Goal: Task Accomplishment & Management: Complete application form

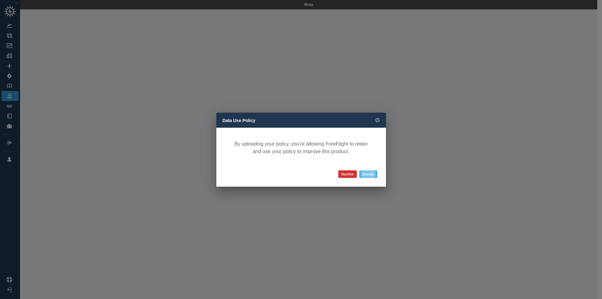
click at [373, 174] on button "Accept" at bounding box center [368, 174] width 18 height 8
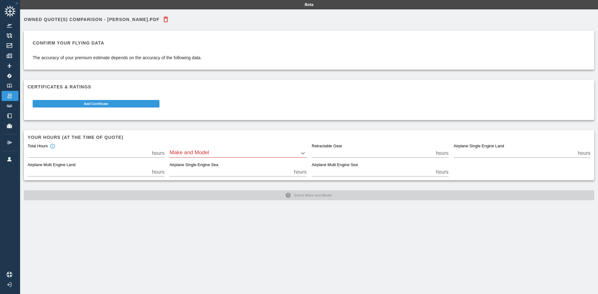
click at [225, 152] on body "Beta Owned Quote(s) Comparison - [PERSON_NAME].pdf Confirm your flying data The…" at bounding box center [299, 147] width 598 height 294
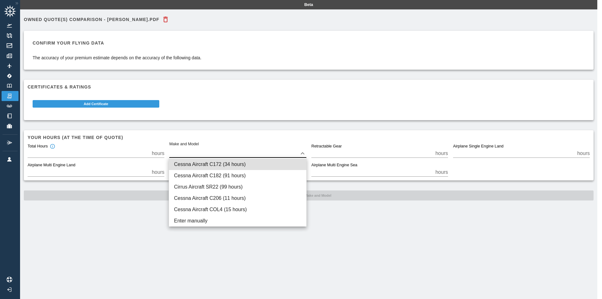
click at [291, 120] on div at bounding box center [301, 149] width 602 height 299
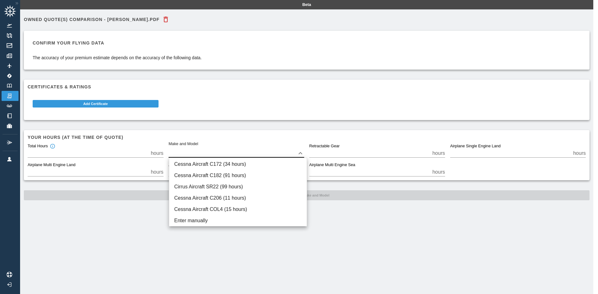
click at [228, 153] on body "Beta Owned Quote(s) Comparison - [PERSON_NAME].pdf Confirm your flying data The…" at bounding box center [299, 147] width 598 height 294
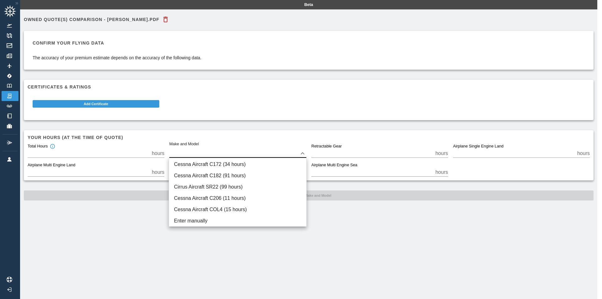
click at [63, 226] on div at bounding box center [301, 149] width 602 height 299
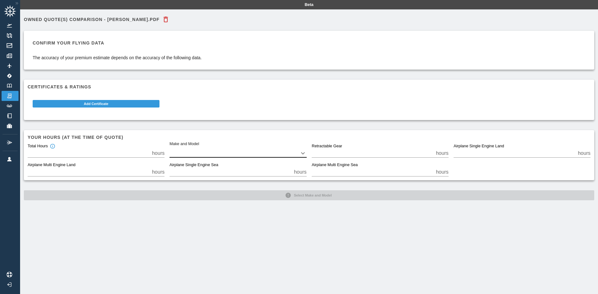
click at [194, 144] on div "Make and Model ​" at bounding box center [235, 148] width 142 height 19
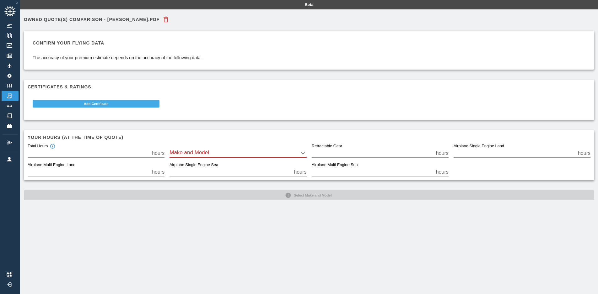
click at [106, 104] on button "Add Certificate" at bounding box center [96, 104] width 127 height 8
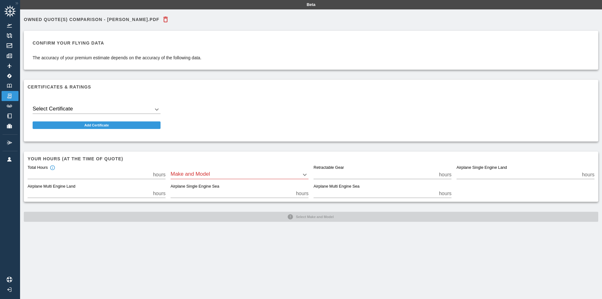
click at [106, 108] on body "Beta Owned Quote(s) Comparison - [PERSON_NAME].pdf Confirm your flying data The…" at bounding box center [301, 149] width 602 height 299
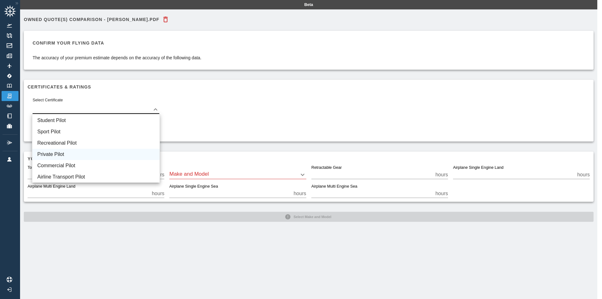
click at [106, 151] on li "Private Pilot" at bounding box center [95, 154] width 127 height 11
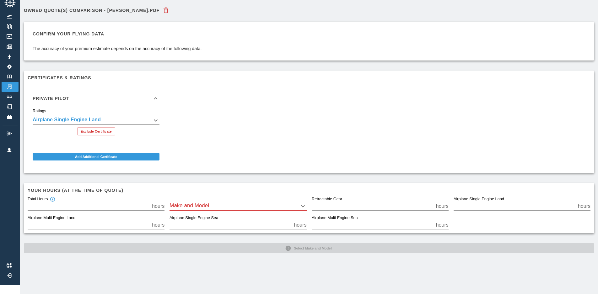
scroll to position [14, 0]
click at [216, 197] on div "Make and Model ​" at bounding box center [237, 204] width 137 height 14
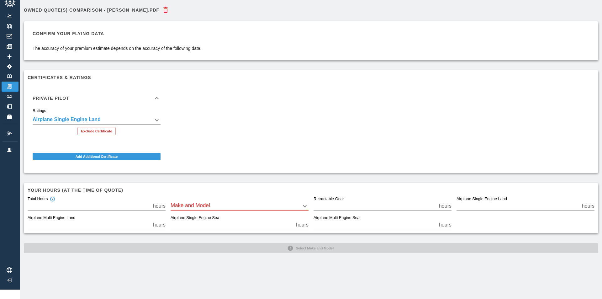
click at [213, 201] on body "**********" at bounding box center [301, 140] width 602 height 299
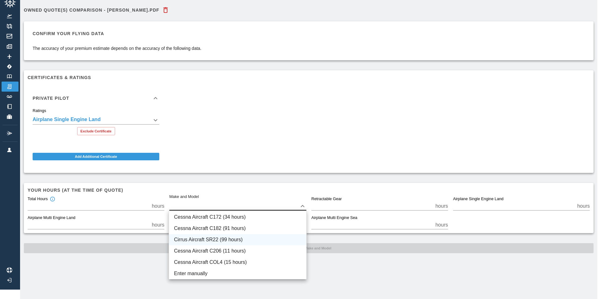
click at [253, 241] on li "Cirrus Aircraft SR22 (99 hours)" at bounding box center [237, 239] width 137 height 11
type input "****"
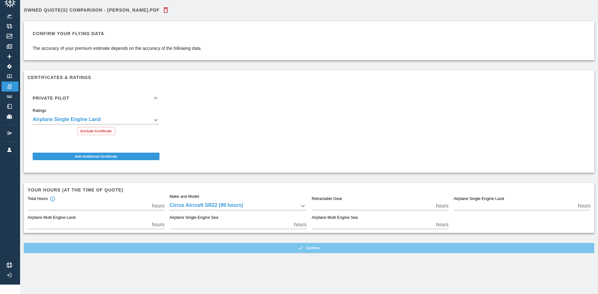
click at [321, 250] on button "Confirm" at bounding box center [309, 248] width 570 height 10
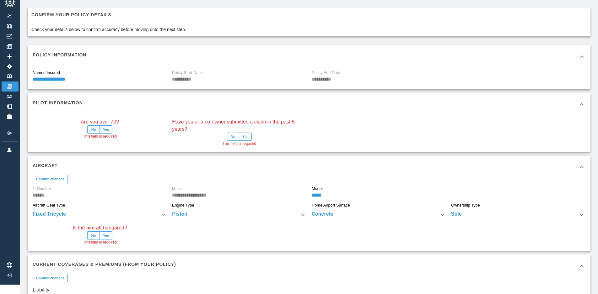
click at [234, 134] on button "No" at bounding box center [232, 137] width 13 height 8
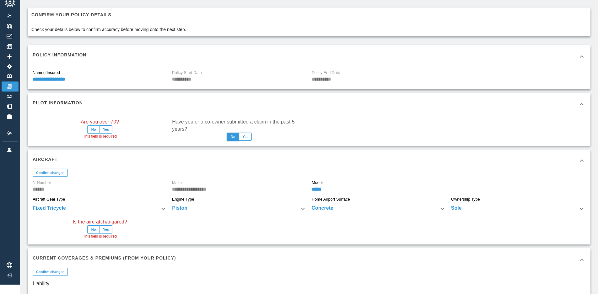
click at [95, 130] on button "No" at bounding box center [93, 129] width 13 height 8
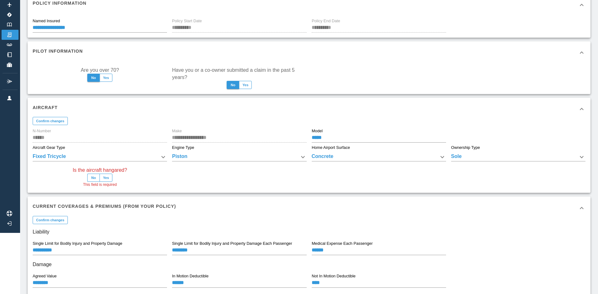
scroll to position [72, 0]
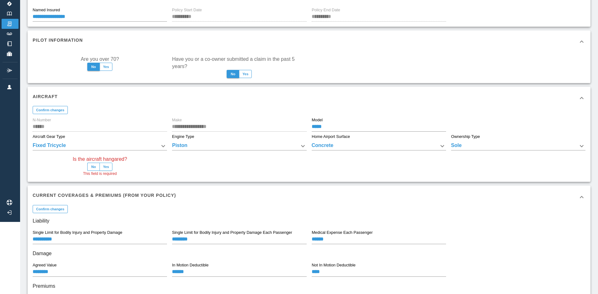
click at [107, 165] on button "Yes" at bounding box center [105, 167] width 13 height 8
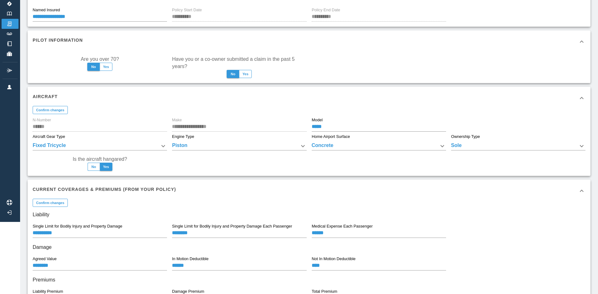
click at [492, 143] on body "**********" at bounding box center [299, 75] width 598 height 294
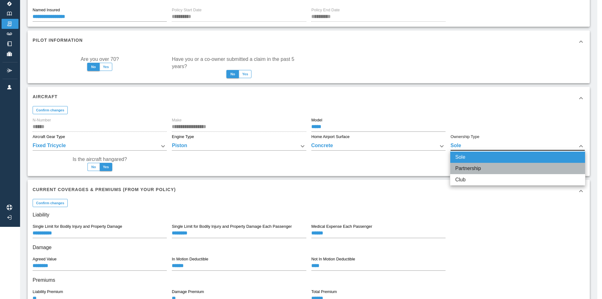
click at [490, 166] on li "Partnership" at bounding box center [517, 168] width 135 height 11
type input "**********"
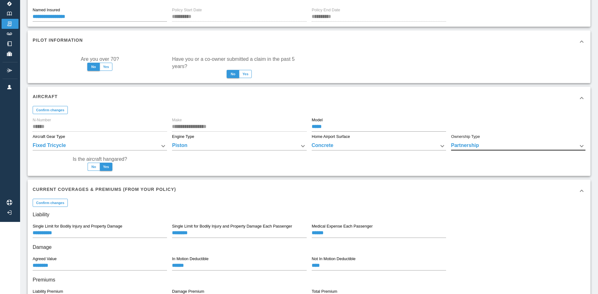
click at [401, 166] on div "**********" at bounding box center [306, 142] width 557 height 58
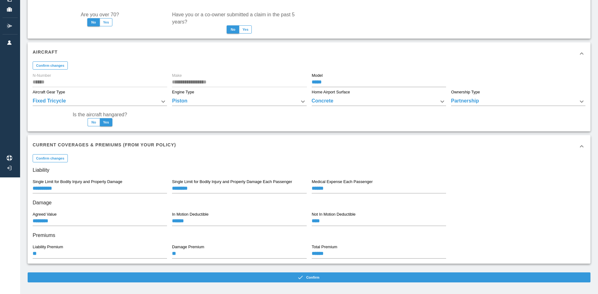
scroll to position [122, 0]
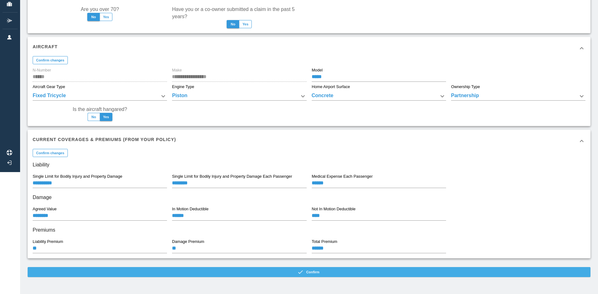
click at [316, 272] on button "Confirm" at bounding box center [309, 272] width 562 height 10
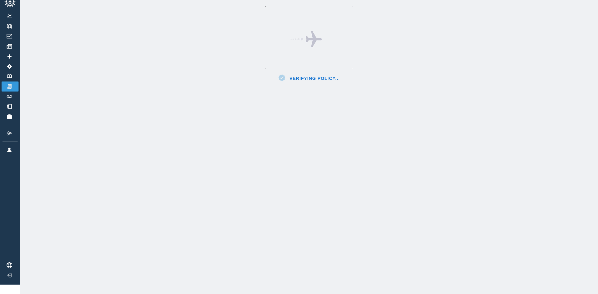
scroll to position [14, 0]
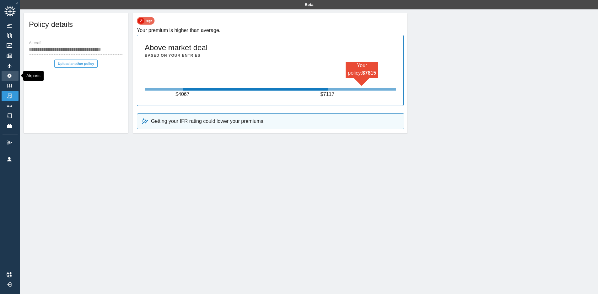
click at [11, 80] on link "Airports" at bounding box center [10, 76] width 17 height 10
